Goal: Book appointment/travel/reservation

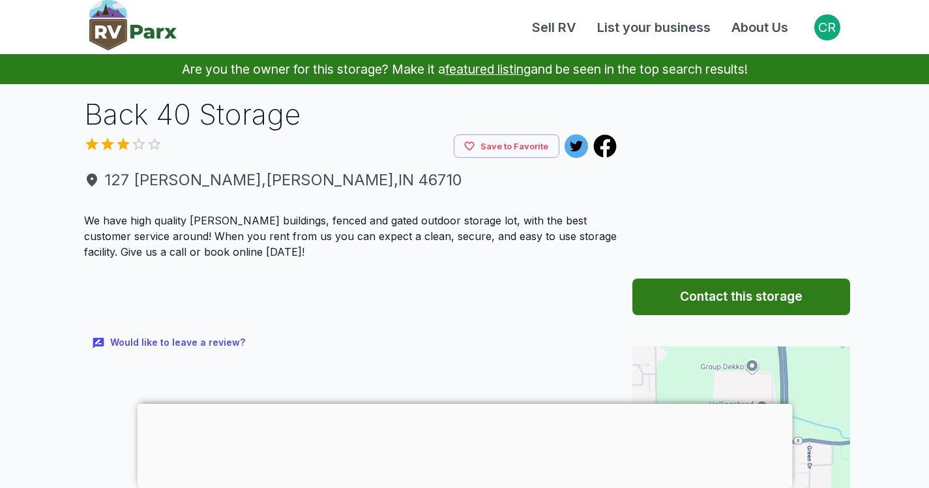
click at [383, 222] on p "We have high quality Morton buildings, fenced and gated outdoor storage lot, wi…" at bounding box center [350, 236] width 533 height 47
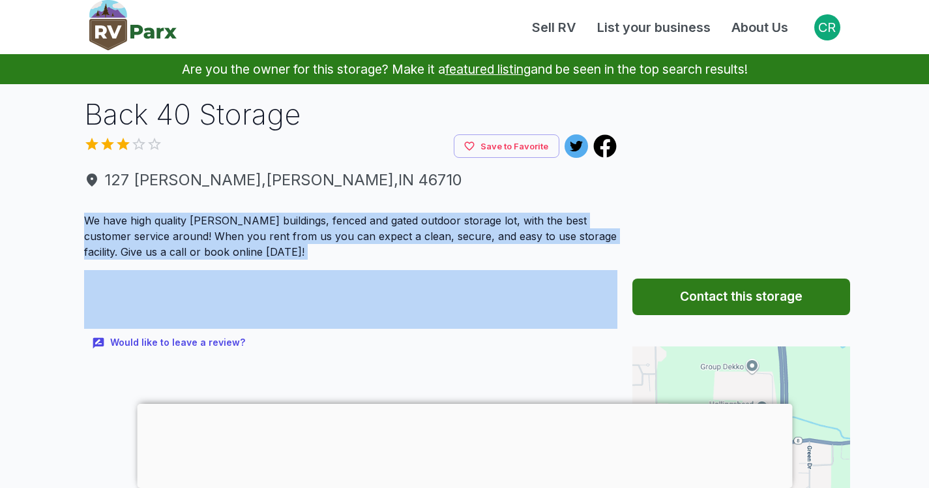
click at [383, 222] on p "We have high quality Morton buildings, fenced and gated outdoor storage lot, wi…" at bounding box center [350, 236] width 533 height 47
click at [449, 243] on p "We have high quality Morton buildings, fenced and gated outdoor storage lot, wi…" at bounding box center [350, 236] width 533 height 47
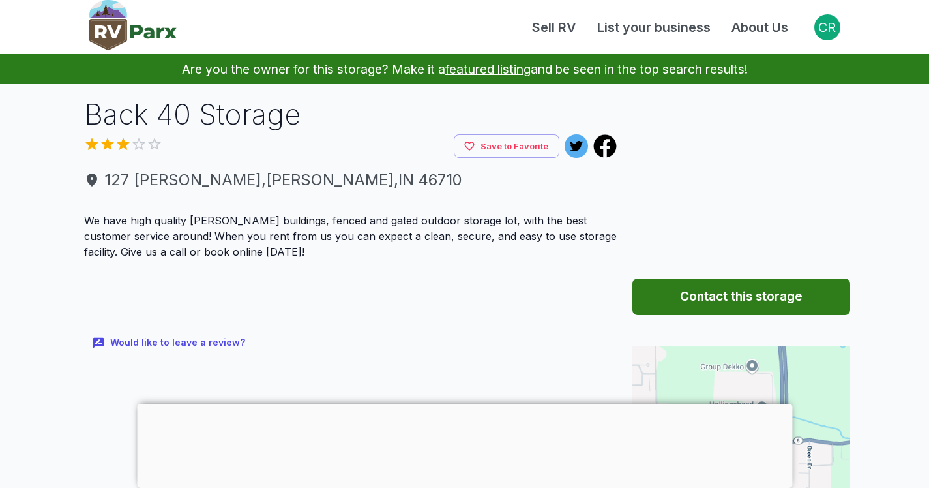
click at [370, 25] on div "Sell RV List your business About Us" at bounding box center [496, 28] width 638 height 20
click at [34, 161] on main "Are you the owner for this storage? Make it a featured listing and be seen in t…" at bounding box center [464, 469] width 929 height 830
click at [364, 18] on div "Sell RV List your business About Us" at bounding box center [496, 28] width 638 height 20
